Goal: Transaction & Acquisition: Purchase product/service

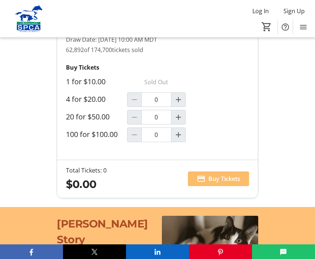
scroll to position [712, 0]
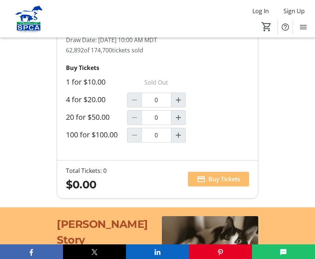
click at [180, 122] on mat-icon "Increment by one" at bounding box center [178, 117] width 9 height 9
type input "1"
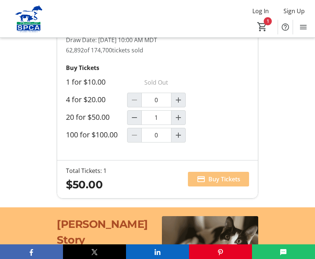
click at [218, 183] on span "Buy Tickets" at bounding box center [224, 179] width 32 height 9
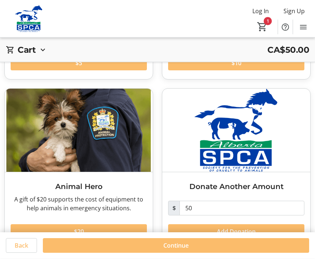
scroll to position [166, 0]
click at [178, 250] on span "Continue" at bounding box center [175, 245] width 25 height 9
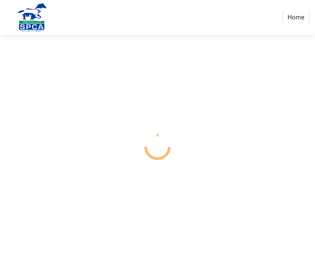
select select "CA"
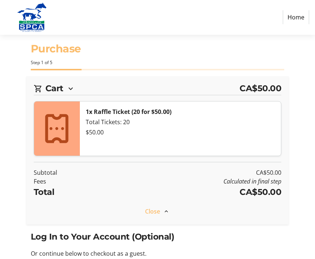
scroll to position [0, 0]
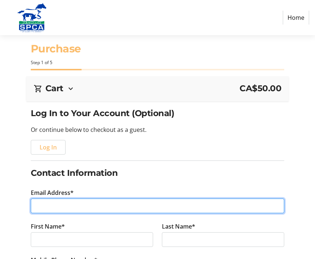
click at [93, 205] on input "Email Address*" at bounding box center [158, 205] width 254 height 15
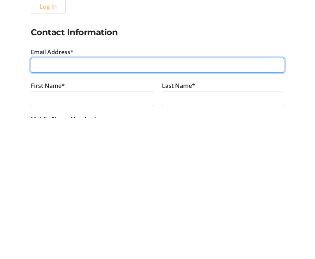
type input "[EMAIL_ADDRESS][DOMAIN_NAME]"
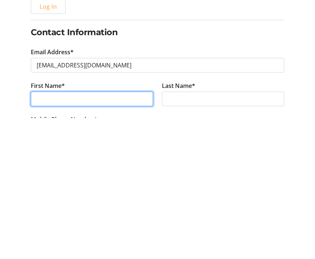
type input "[PERSON_NAME]"
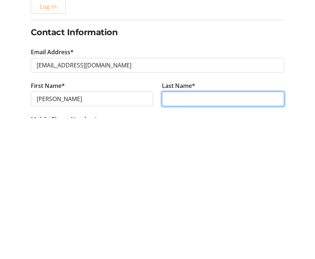
type input "[PERSON_NAME]"
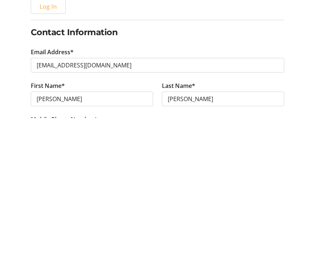
scroll to position [141, 0]
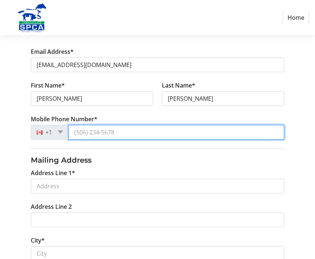
click at [140, 136] on input "Mobile Phone Number*" at bounding box center [176, 132] width 216 height 15
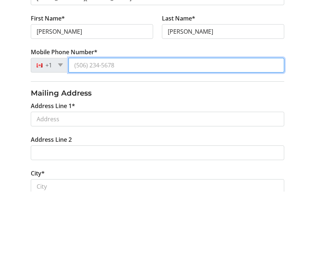
type input "[PHONE_NUMBER]"
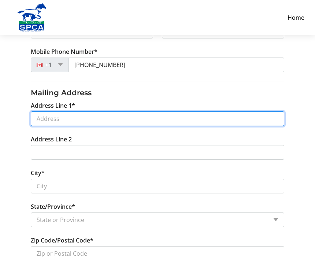
click at [131, 123] on input "Address Line 1*" at bounding box center [158, 118] width 254 height 15
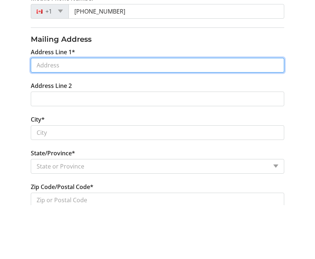
type input "[STREET_ADDRESS]"
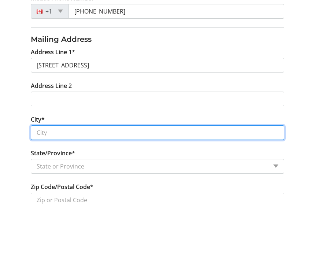
type input "St. [PERSON_NAME]"
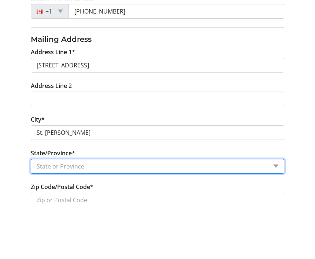
select select "AB"
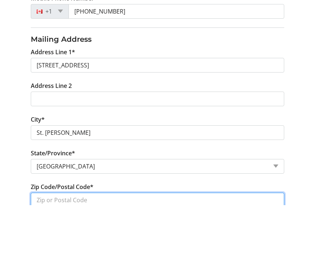
type input "T8N 5S2"
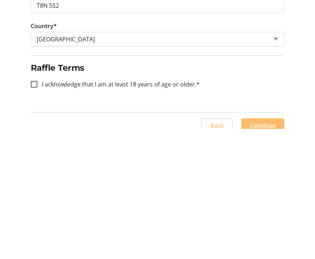
scroll to position [336, 0]
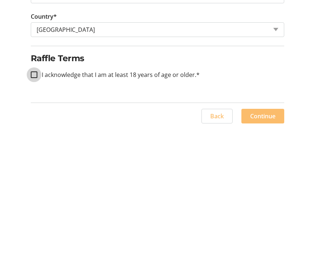
click at [37, 202] on input "I acknowledge that I am at least 18 years of age or older.*" at bounding box center [34, 205] width 7 height 7
checkbox input "true"
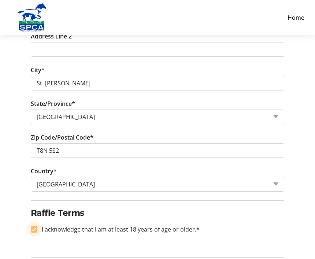
scroll to position [311, 0]
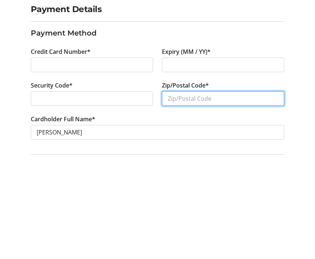
click at [220, 195] on input "Zip/Postal Code*" at bounding box center [223, 202] width 122 height 15
type input "T8N 5S2"
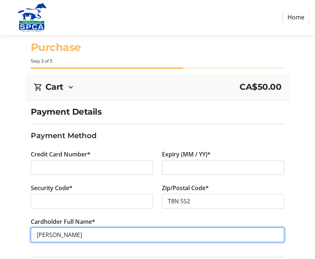
scroll to position [1, 0]
click at [57, 236] on input "[PERSON_NAME]" at bounding box center [158, 235] width 254 height 15
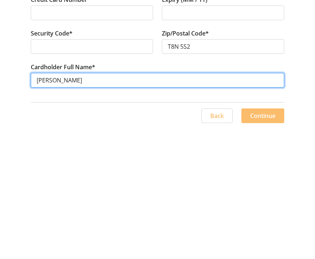
scroll to position [26, 0]
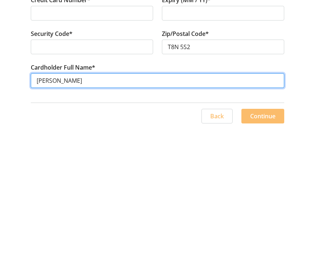
type input "[PERSON_NAME]"
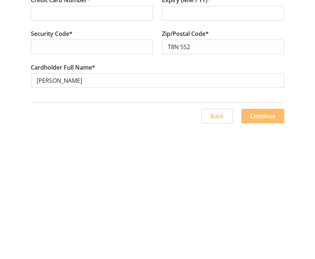
click at [310, 227] on div "Back Continue" at bounding box center [157, 243] width 315 height 33
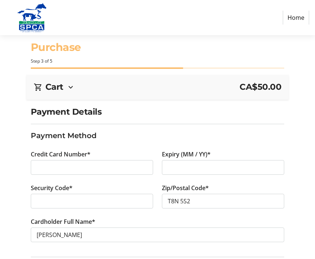
scroll to position [1, 0]
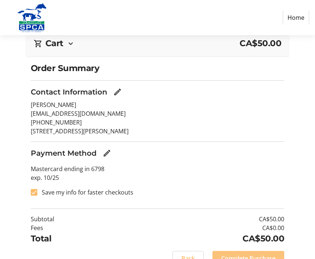
scroll to position [45, 0]
click at [250, 256] on span "Complete Purchase" at bounding box center [248, 258] width 54 height 9
